Goal: Information Seeking & Learning: Learn about a topic

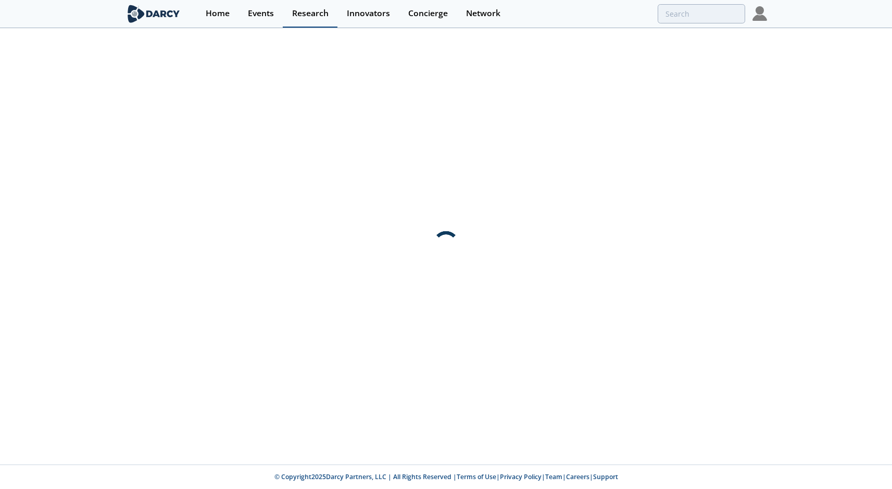
click at [308, 17] on div "Research" at bounding box center [310, 13] width 36 height 8
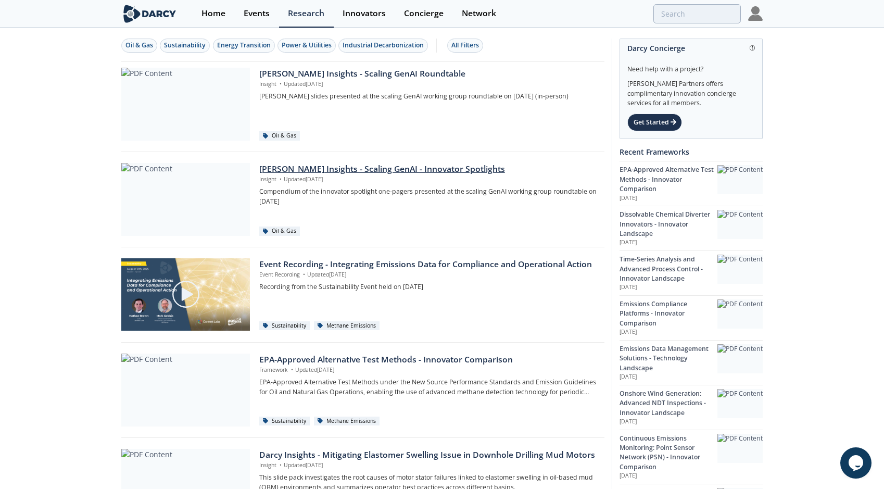
click at [340, 173] on div "Darcy Insights - Scaling GenAI - Innovator Spotlights" at bounding box center [428, 169] width 338 height 13
click at [379, 117] on div "Darcy Insights - Scaling GenAI Roundtable Insight • Updated Aug 18, 2025 Darcy …" at bounding box center [428, 100] width 338 height 64
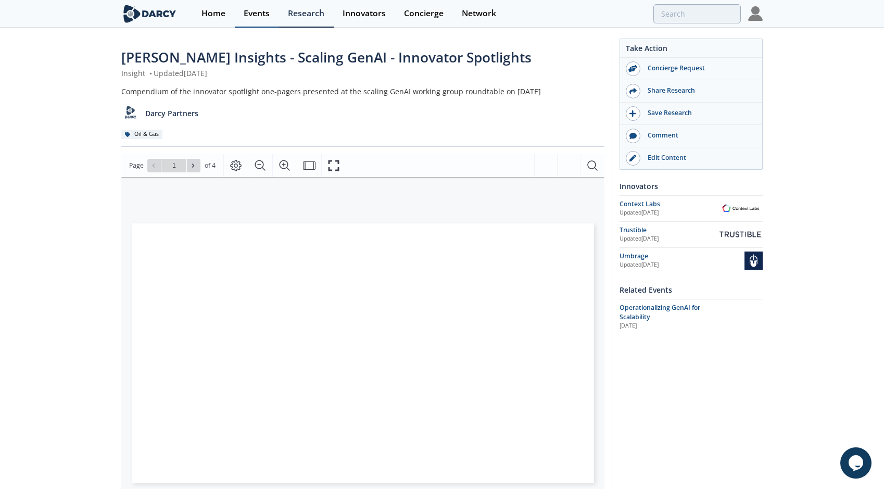
click at [257, 18] on div "Events" at bounding box center [257, 13] width 26 height 8
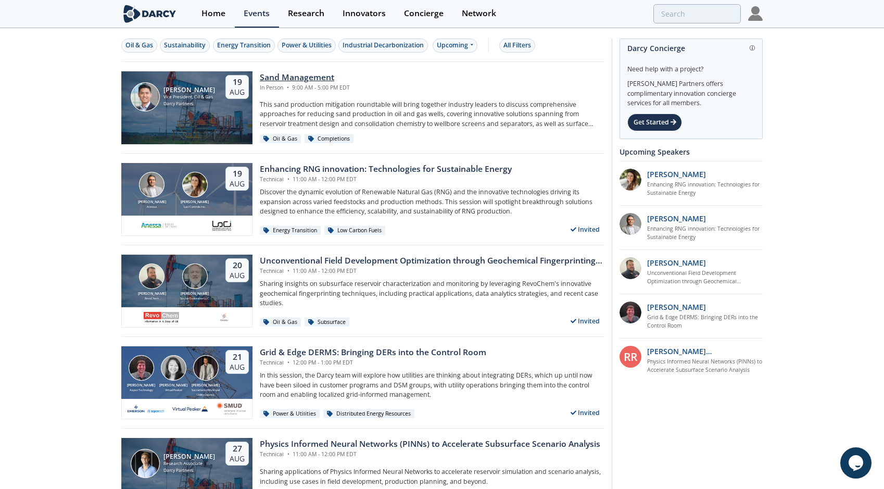
click at [316, 80] on div "Sand Management" at bounding box center [305, 77] width 90 height 13
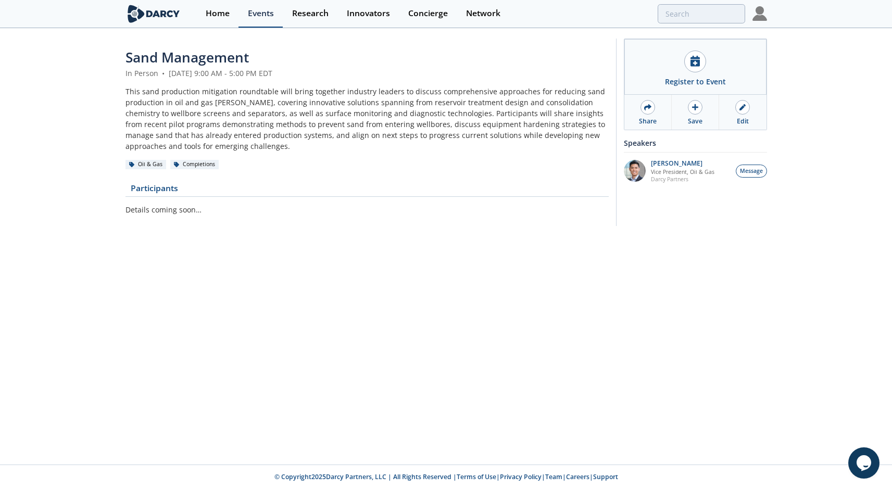
click at [241, 8] on link "Events" at bounding box center [261, 14] width 44 height 28
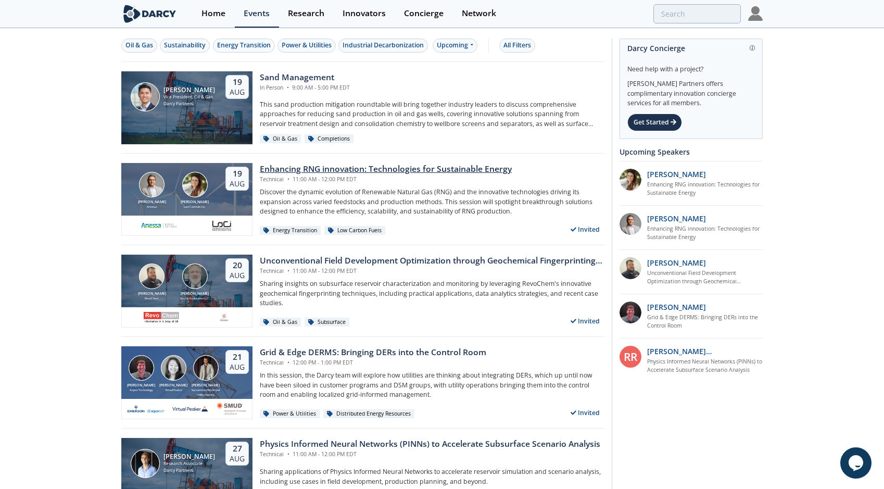
click at [314, 172] on div "Enhancing RNG innovation: Technologies for Sustainable Energy" at bounding box center [386, 169] width 252 height 13
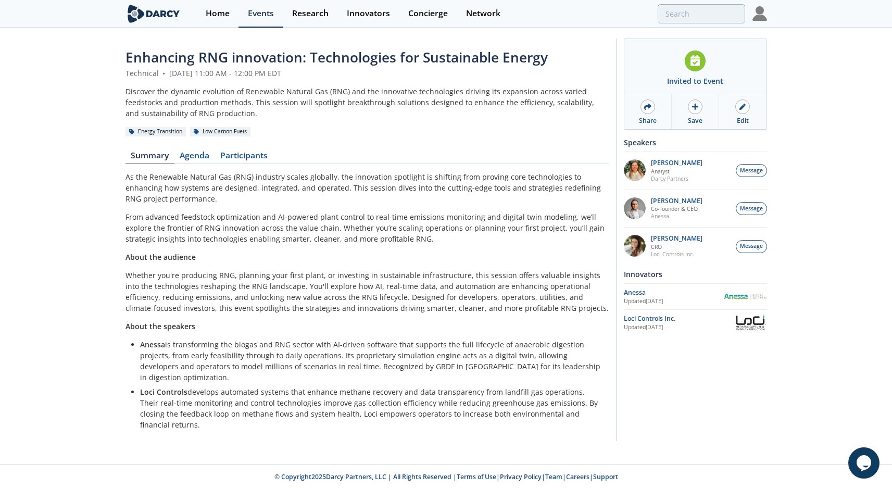
click at [281, 263] on div "As the Renewable Natural Gas (RNG) industry scales globally, the innovation spo…" at bounding box center [367, 300] width 483 height 259
click at [368, 18] on div "Innovators" at bounding box center [368, 13] width 43 height 8
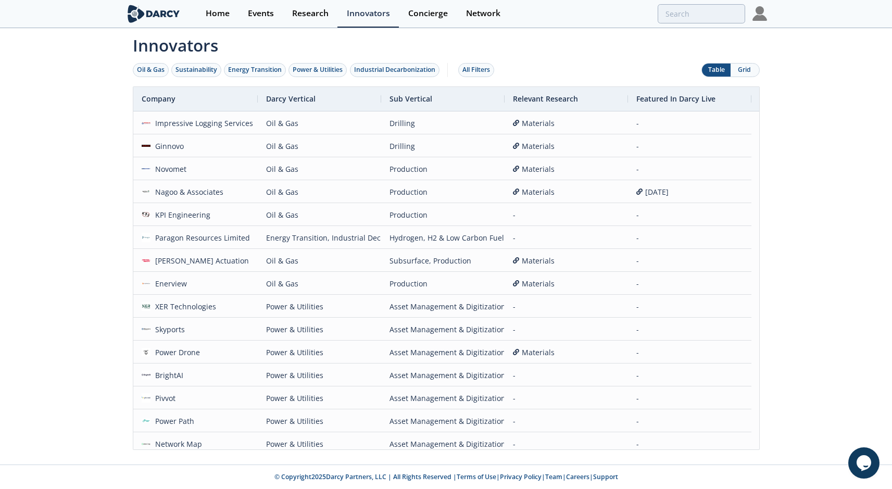
click at [744, 72] on button "Grid" at bounding box center [745, 70] width 29 height 13
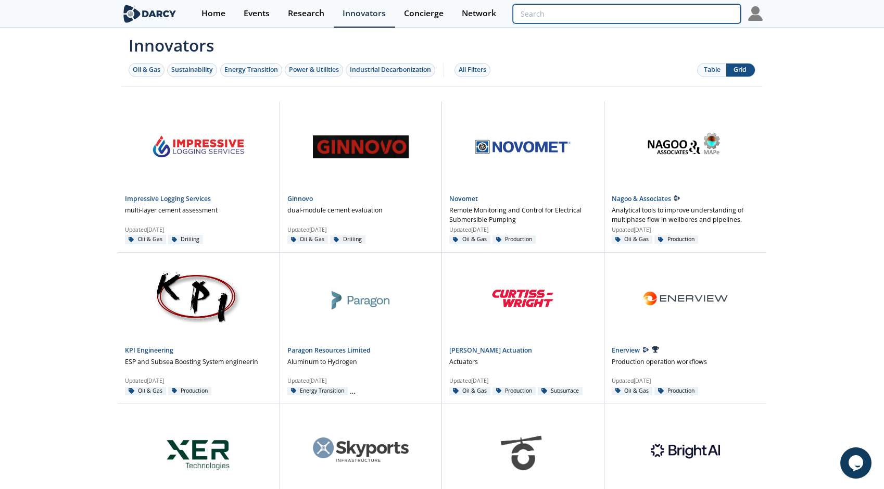
click at [696, 6] on input "search" at bounding box center [627, 13] width 228 height 19
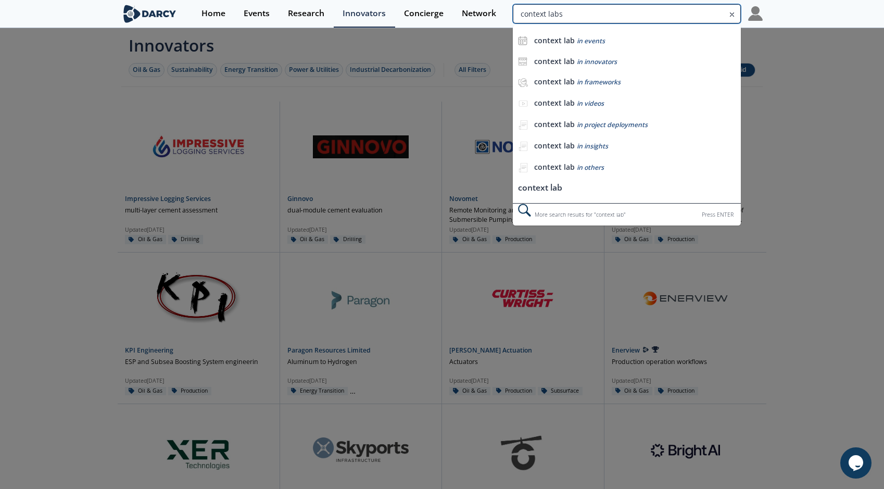
type input "context labs"
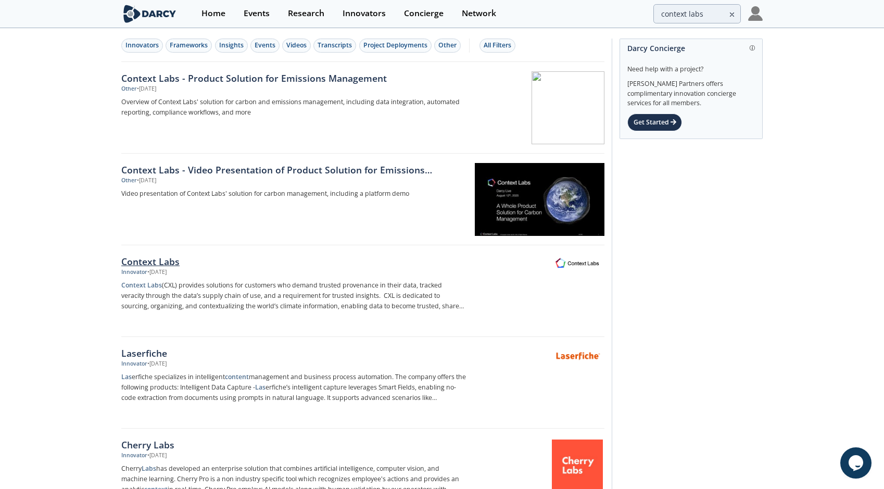
click at [209, 266] on div "Context Labs" at bounding box center [293, 262] width 345 height 14
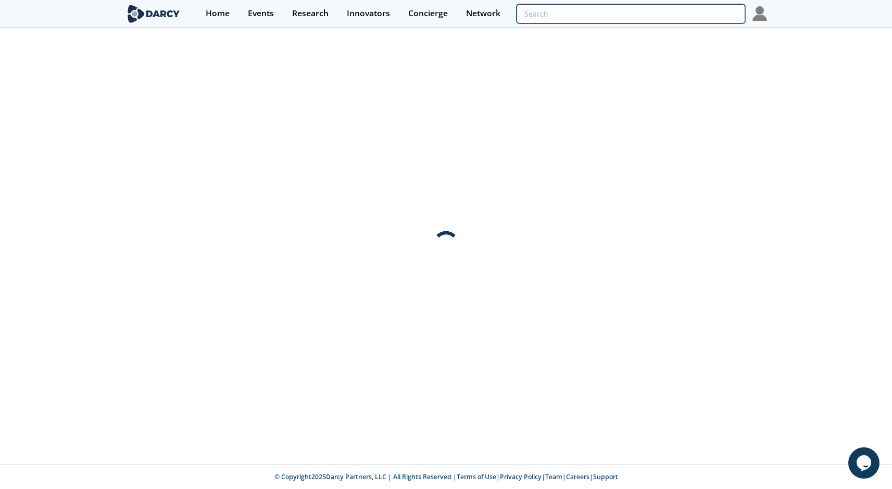
click at [671, 13] on input "search" at bounding box center [631, 13] width 228 height 19
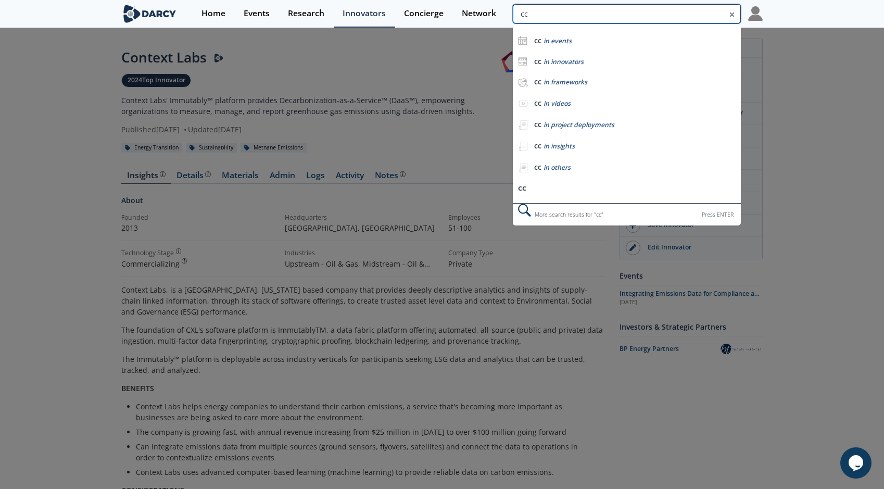
type input "c"
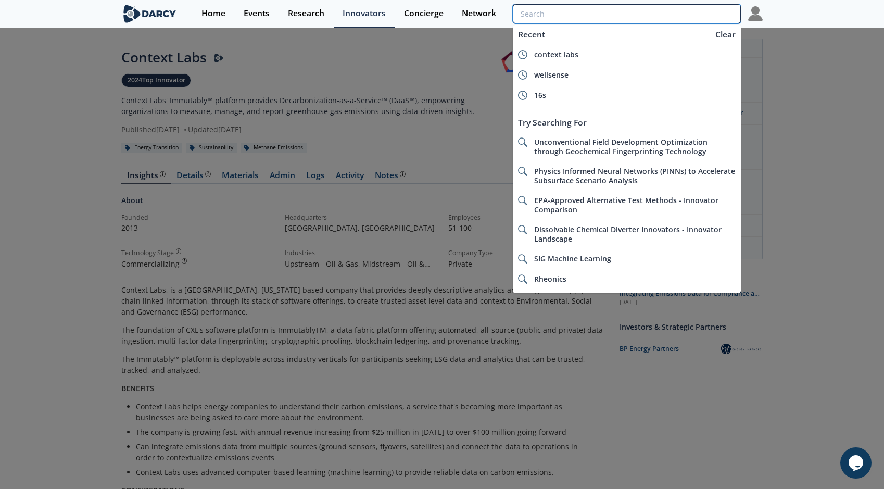
paste input "ccus value chain"
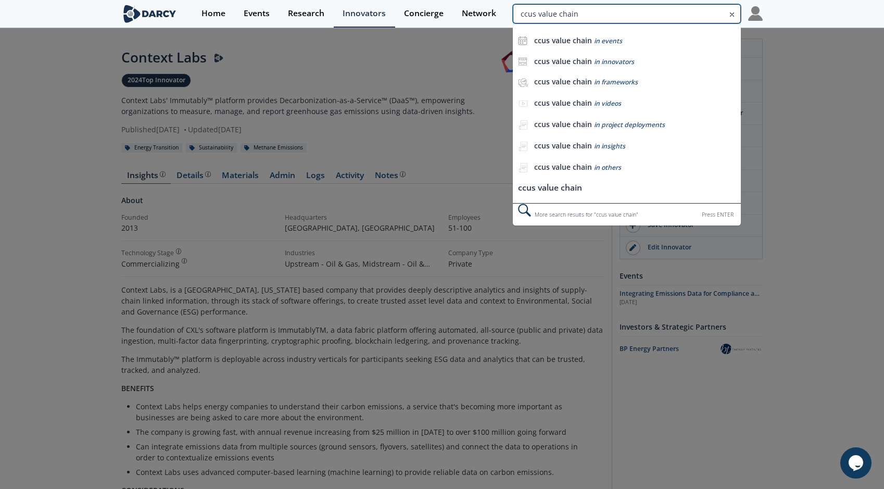
type input "ccus value chain"
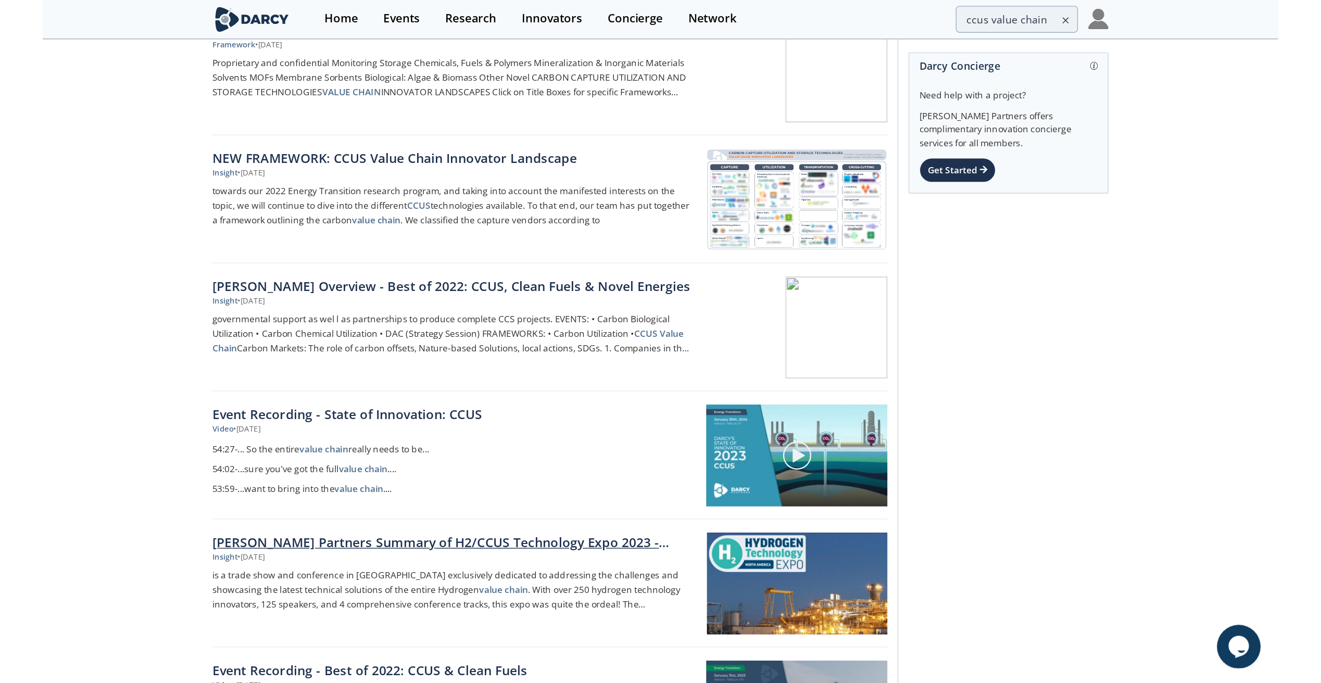
scroll to position [91, 0]
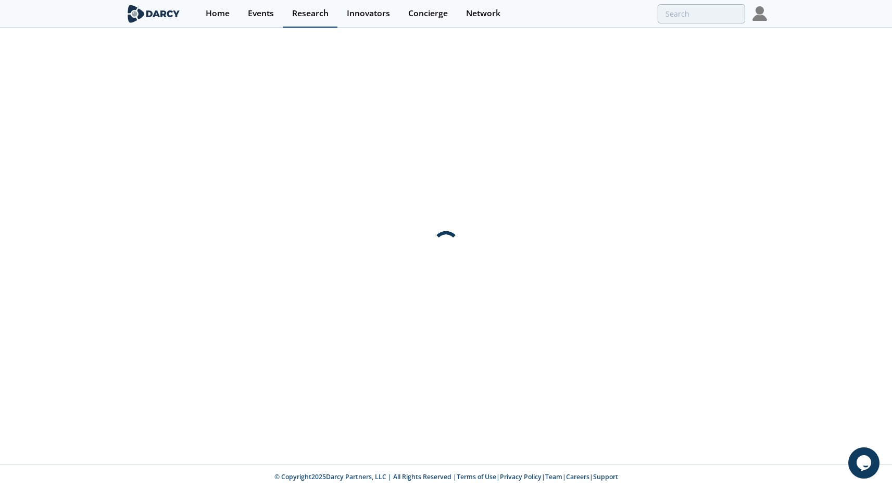
click at [319, 10] on div "Research" at bounding box center [310, 13] width 36 height 8
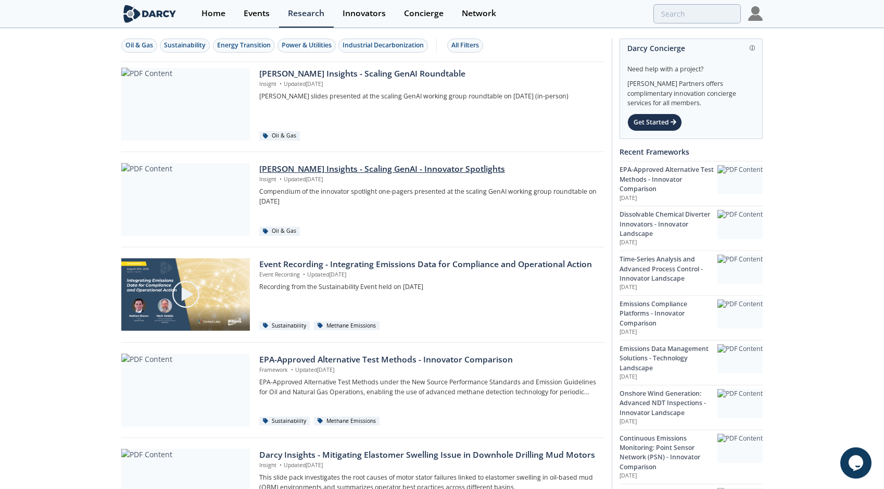
click at [471, 188] on p "Compendium of the innovator spotlight one-pagers presented at the scaling GenAI…" at bounding box center [428, 196] width 338 height 19
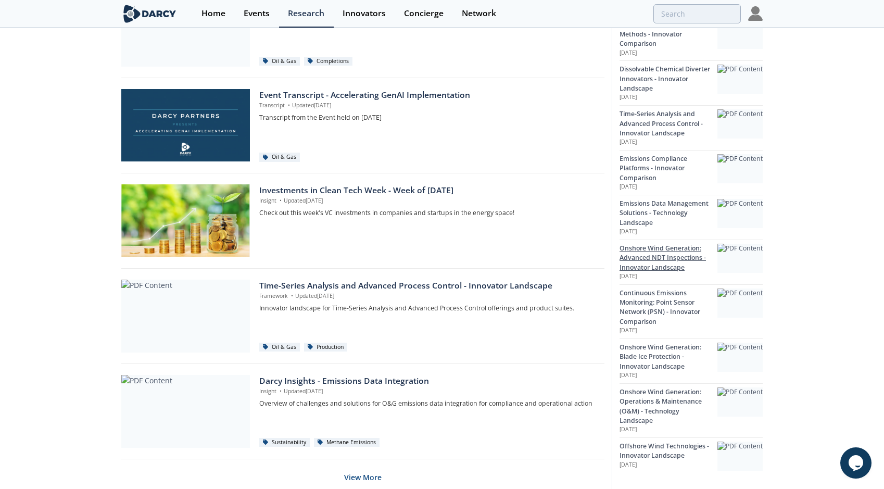
scroll to position [591, 0]
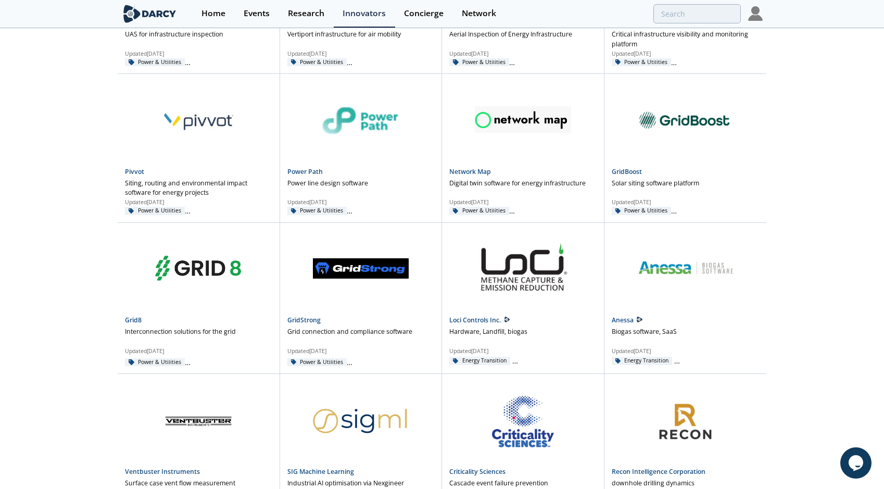
scroll to position [131, 0]
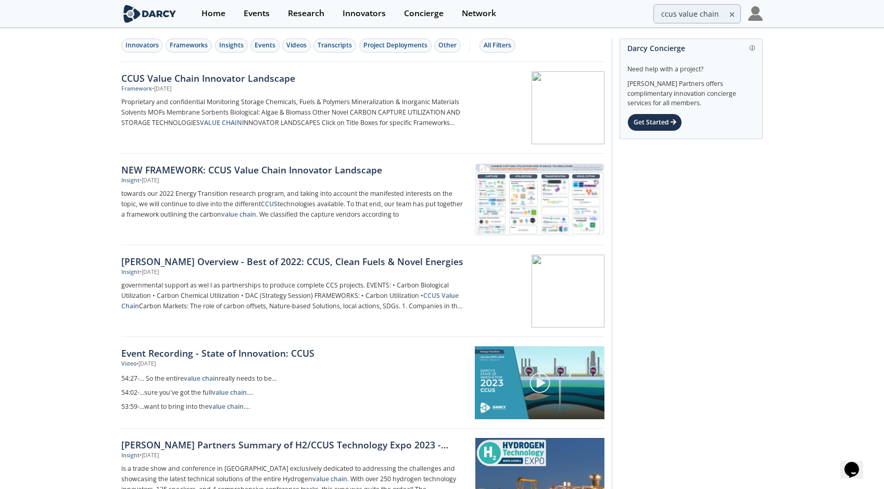
click at [171, 91] on div "• Aug 24, 2023" at bounding box center [161, 89] width 19 height 8
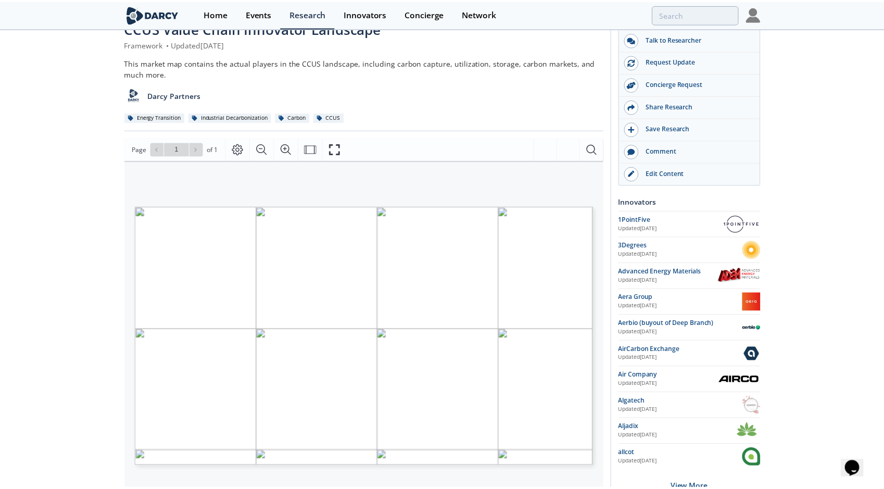
scroll to position [116, 0]
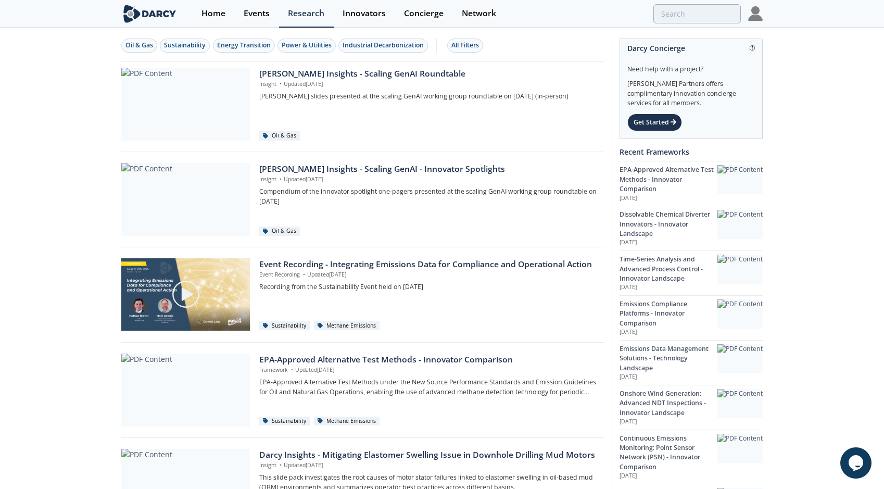
click at [103, 19] on section "Home Events Research Innovators Concierge Network" at bounding box center [442, 14] width 884 height 28
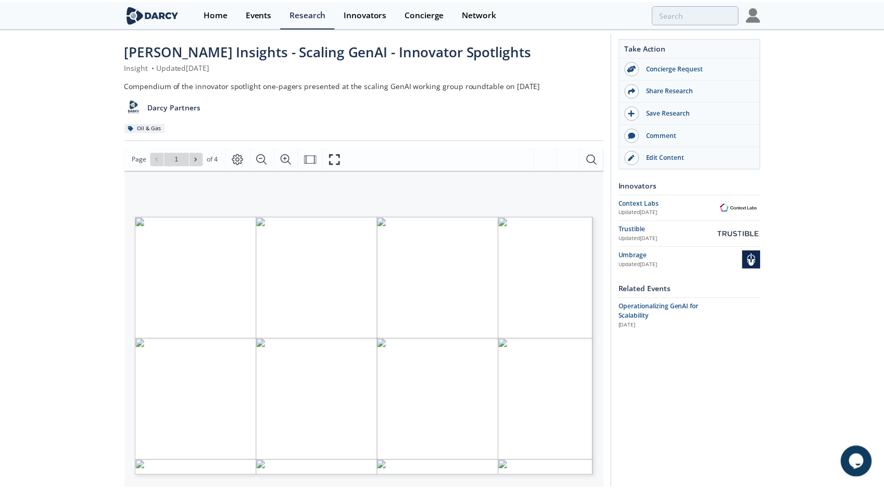
scroll to position [14, 0]
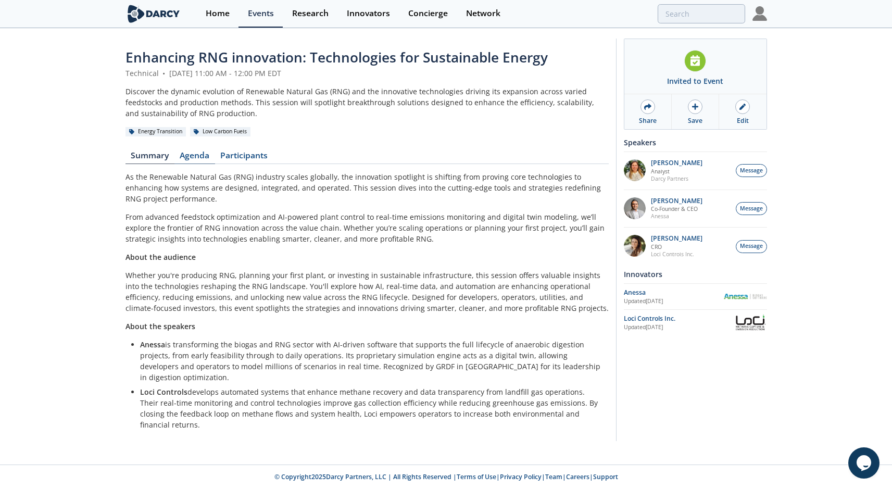
click at [194, 156] on link "Agenda" at bounding box center [194, 158] width 41 height 13
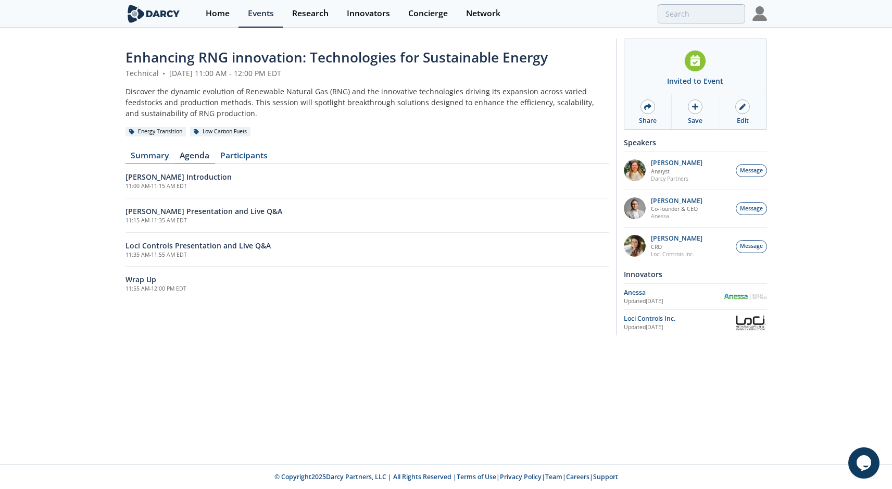
click at [148, 160] on link "Summary" at bounding box center [150, 158] width 49 height 13
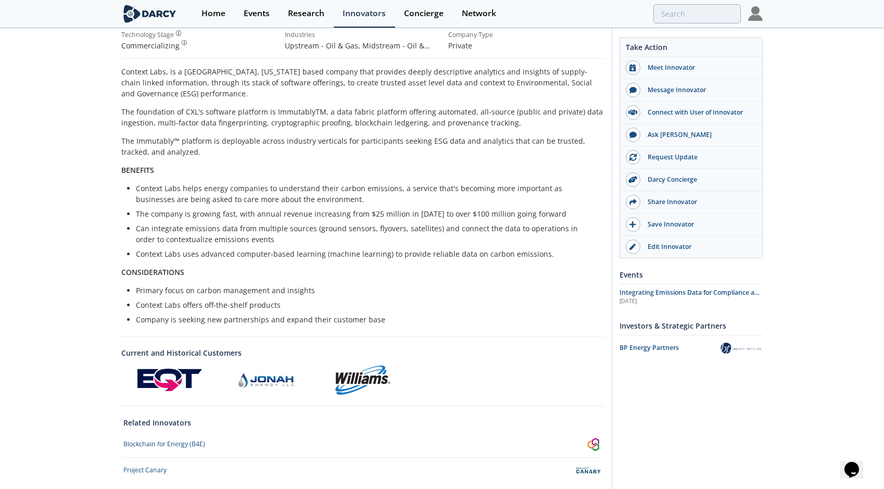
scroll to position [69, 0]
